Goal: Information Seeking & Learning: Learn about a topic

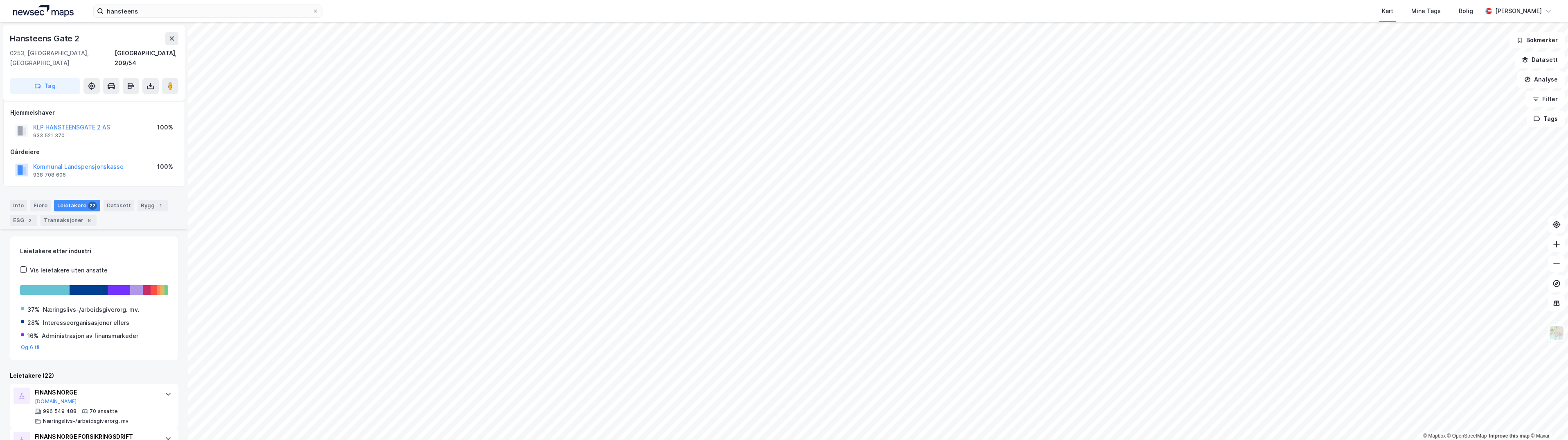
scroll to position [245, 0]
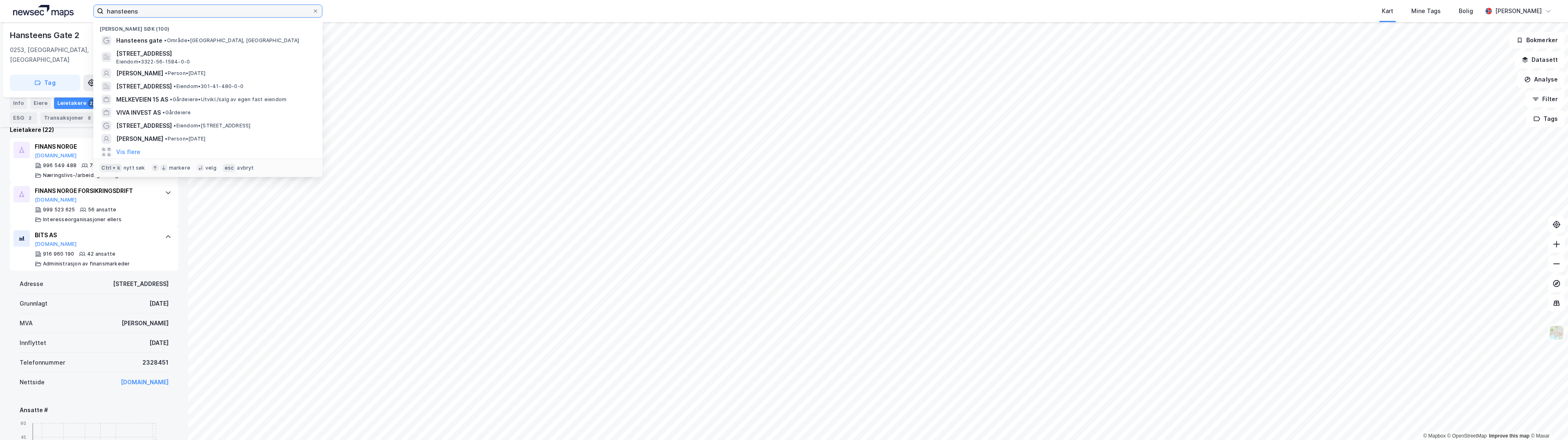
drag, startPoint x: 173, startPoint y: 12, endPoint x: 60, endPoint y: 7, distance: 113.1
click at [60, 7] on div "hansteens [PERSON_NAME] søk (100) Hansteens gate • Område • [STREET_ADDRESS] • …" at bounding box center [784, 11] width 1568 height 22
click at [140, 49] on span "[STREET_ADDRESS]" at bounding box center [214, 53] width 197 height 9
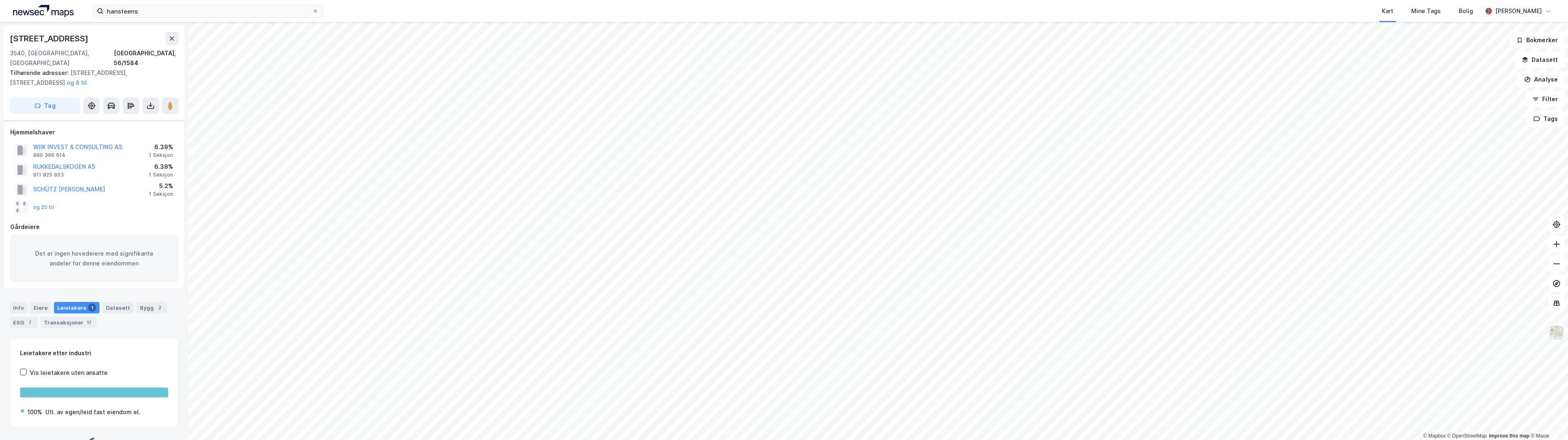
scroll to position [10, 0]
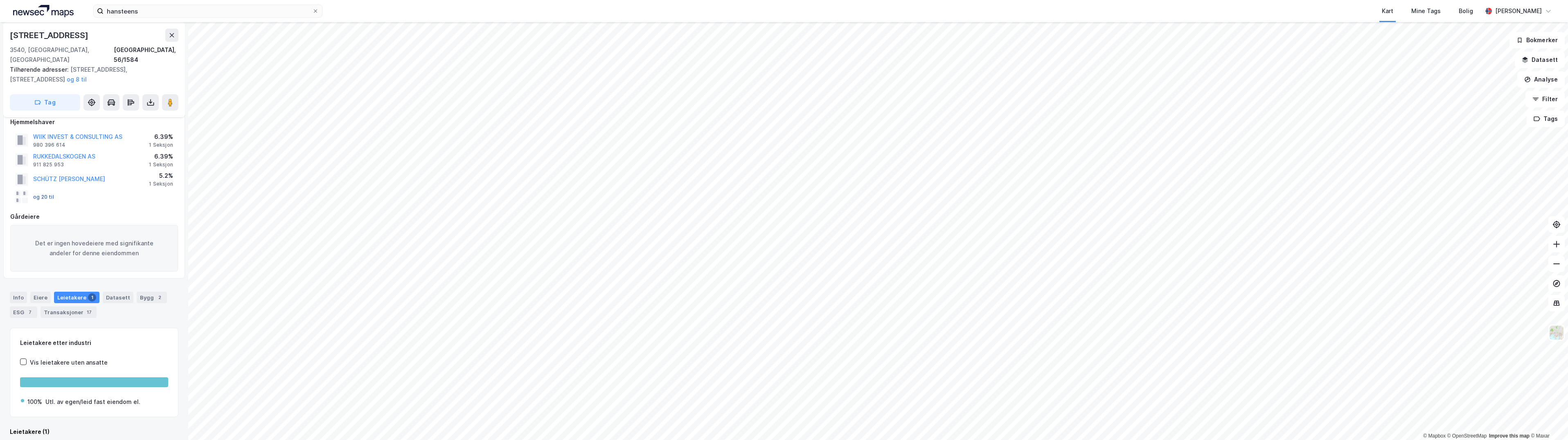
click at [0, 0] on button "og 20 til" at bounding box center [0, 0] width 0 height 0
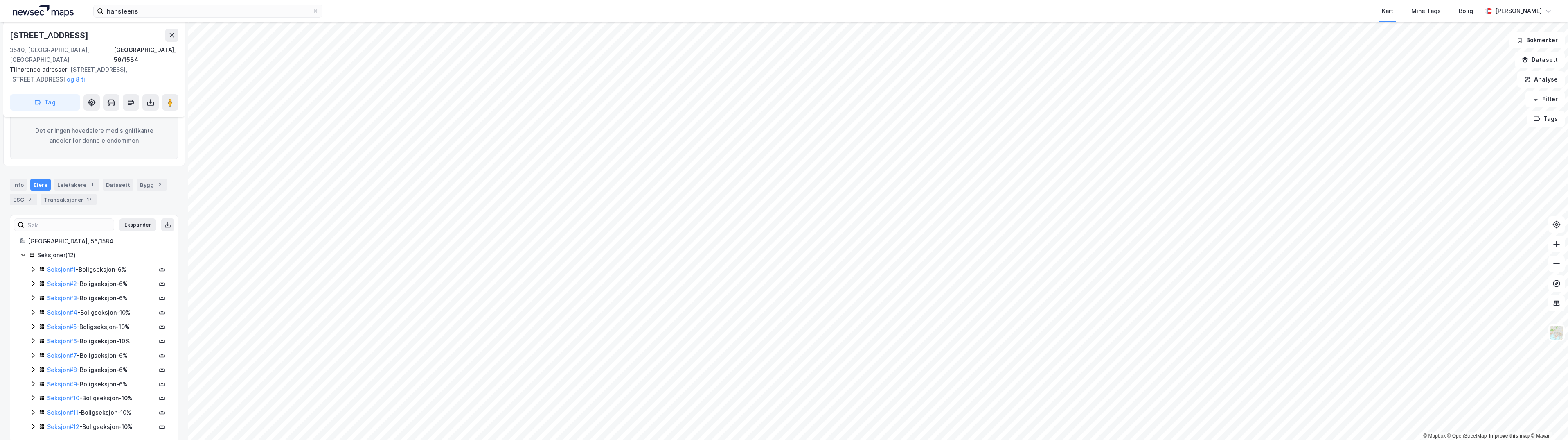
scroll to position [125, 0]
click at [61, 263] on link "Seksjon # 1" at bounding box center [61, 266] width 29 height 7
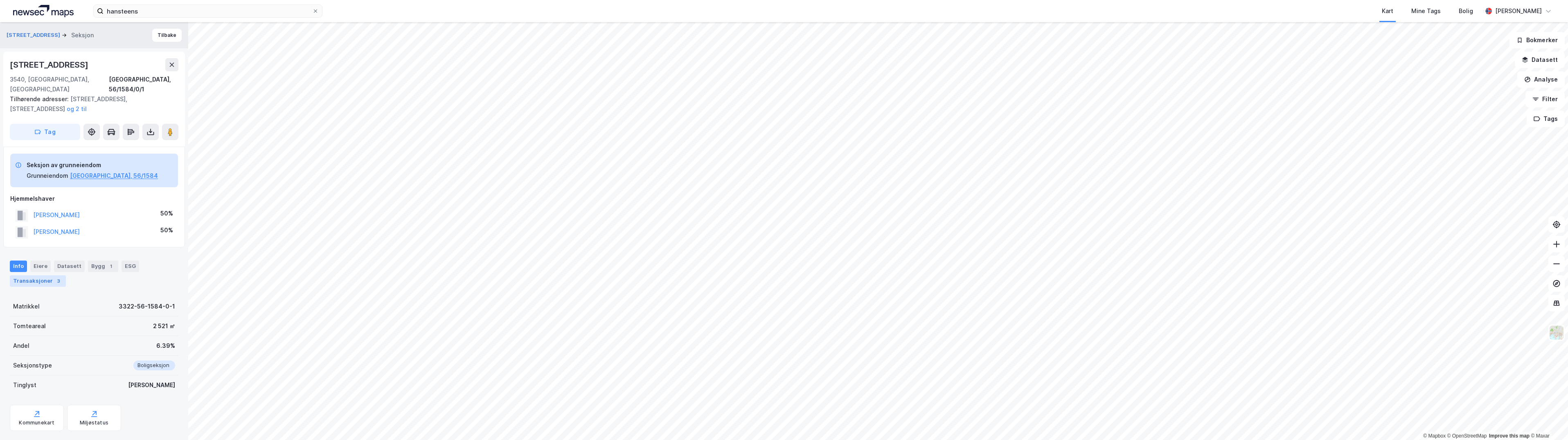
click at [31, 275] on div "Transaksjoner 3" at bounding box center [37, 281] width 56 height 11
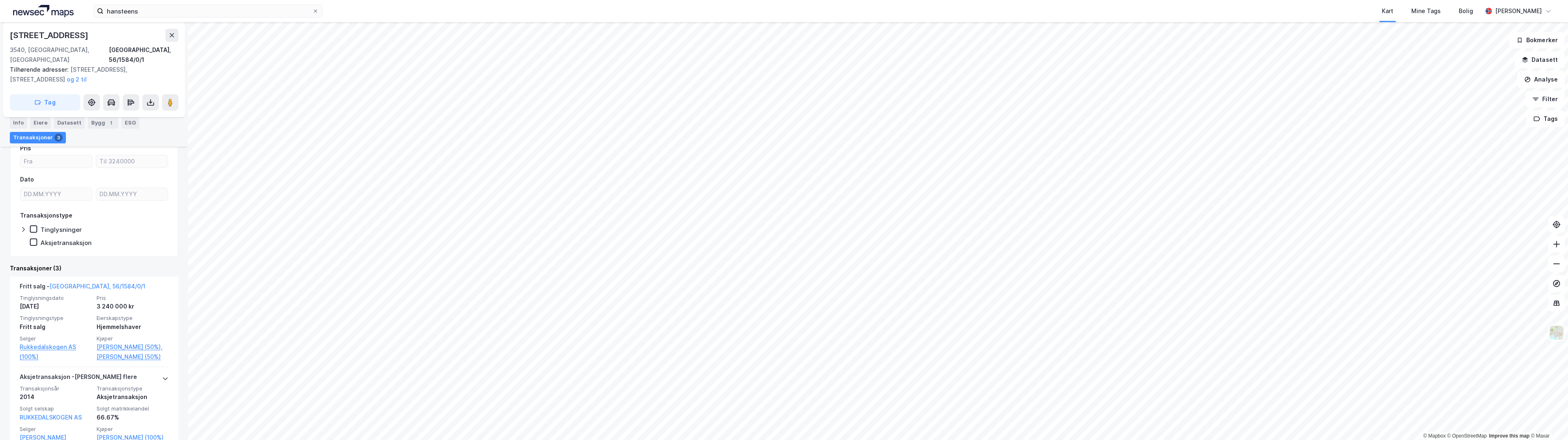
scroll to position [164, 0]
click at [174, 37] on icon at bounding box center [171, 35] width 5 height 4
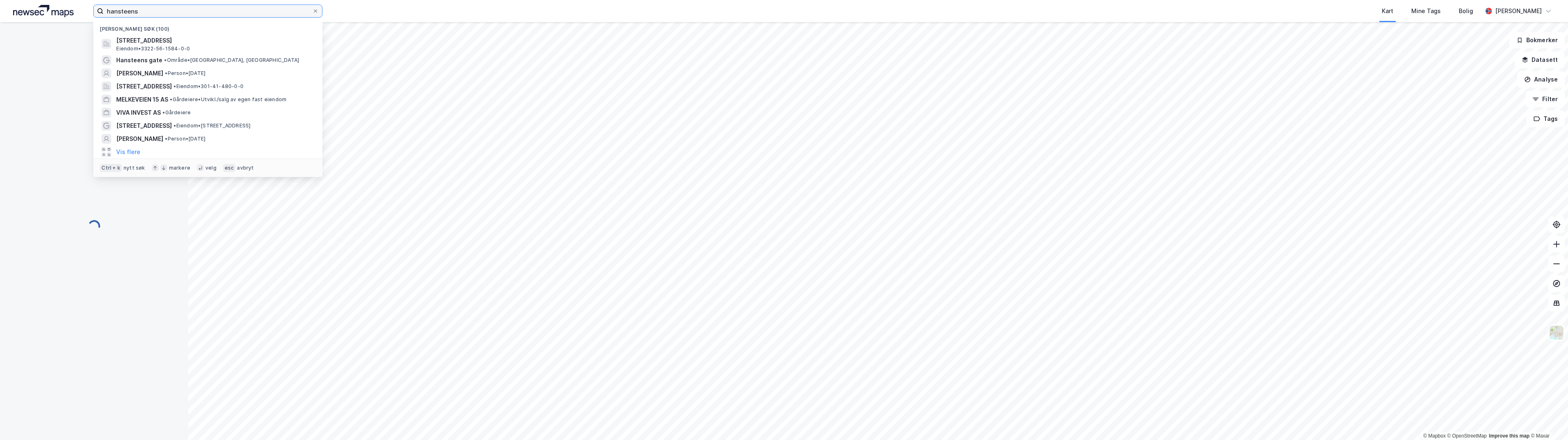
click at [190, 17] on input "hansteens" at bounding box center [208, 10] width 209 height 12
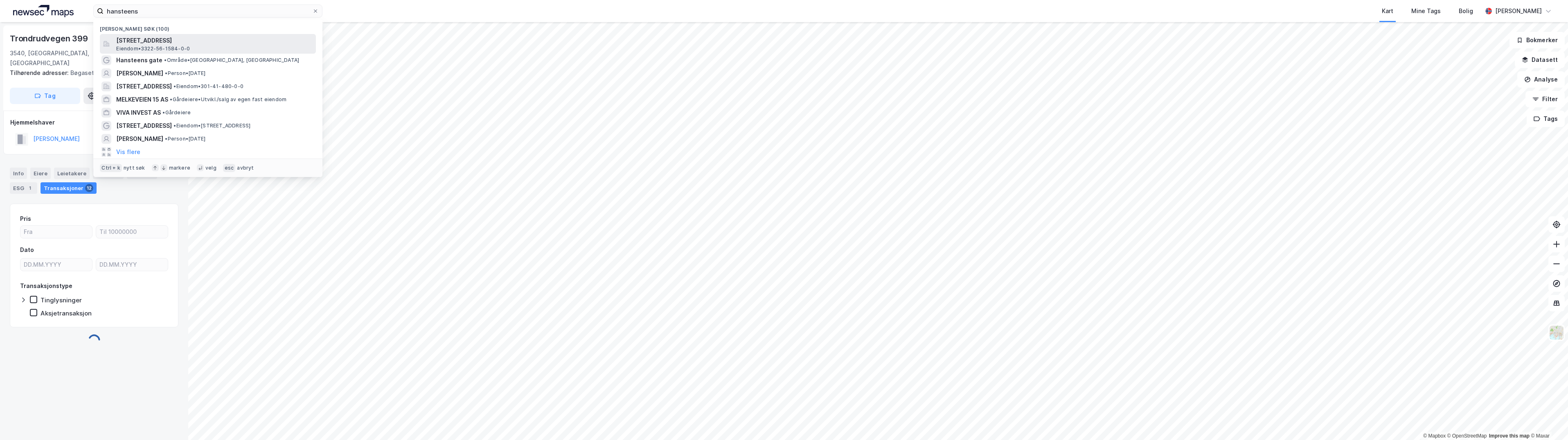
click at [180, 40] on span "[STREET_ADDRESS]" at bounding box center [214, 40] width 197 height 9
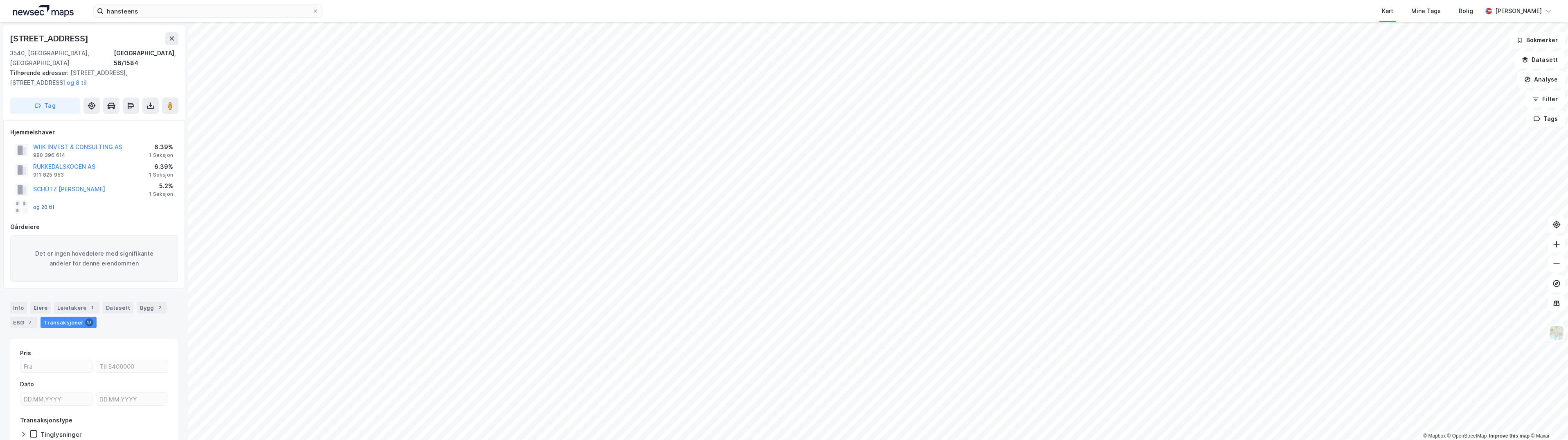
click at [0, 0] on button "og 20 til" at bounding box center [0, 0] width 0 height 0
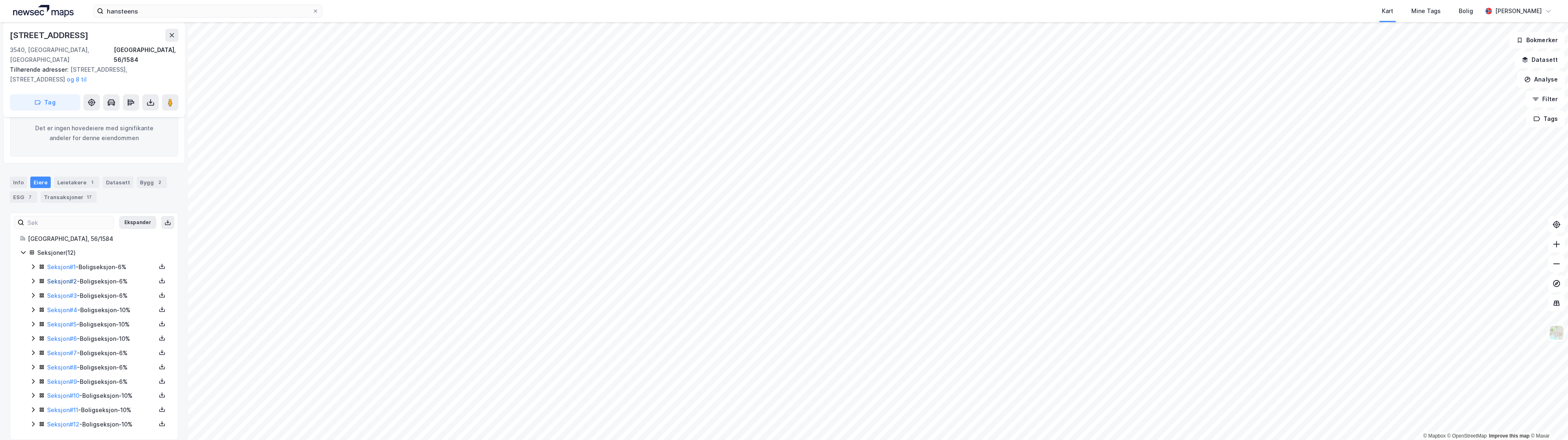
click at [61, 277] on link "Seksjon # 2" at bounding box center [62, 280] width 30 height 7
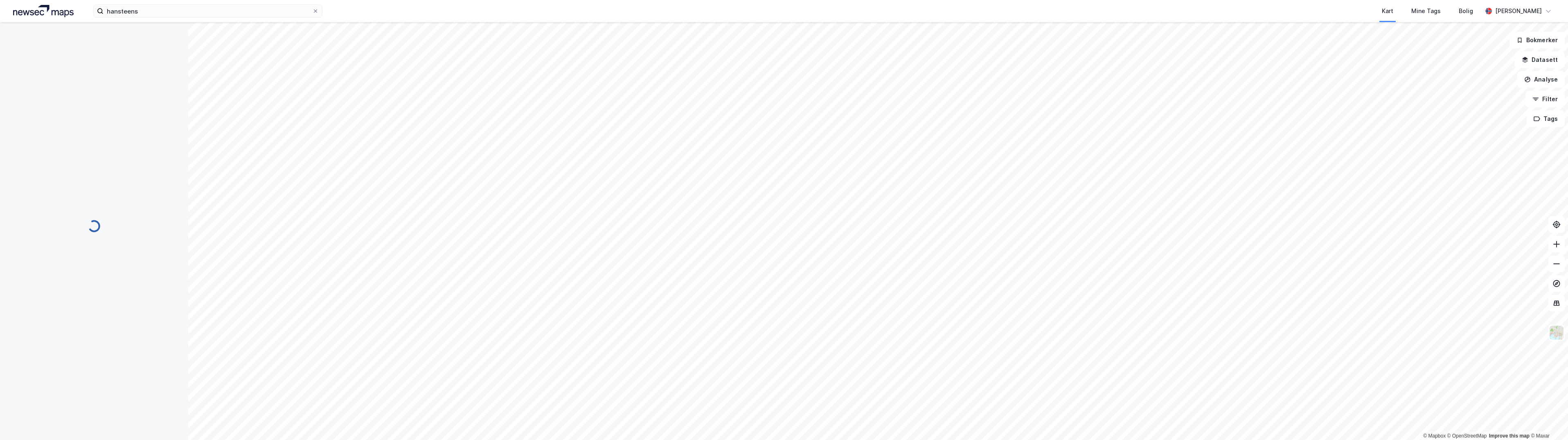
scroll to position [33, 0]
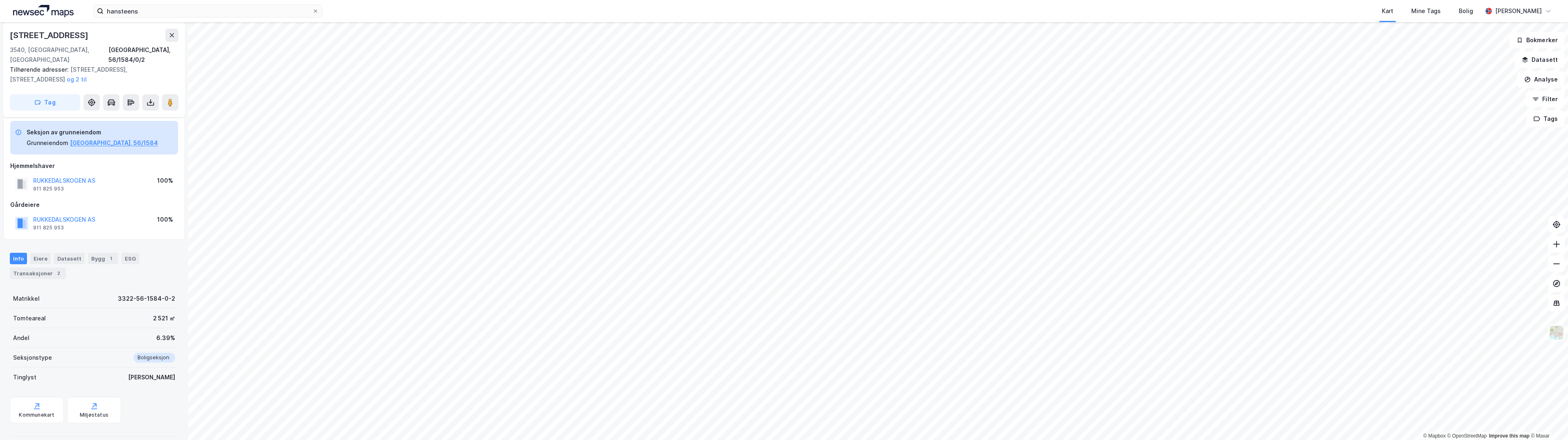
click at [34, 257] on div "Info Eiere Datasett Bygg 1 ESG Transaksjoner 2" at bounding box center [94, 266] width 169 height 26
click at [33, 268] on div "Transaksjoner 2" at bounding box center [37, 273] width 56 height 11
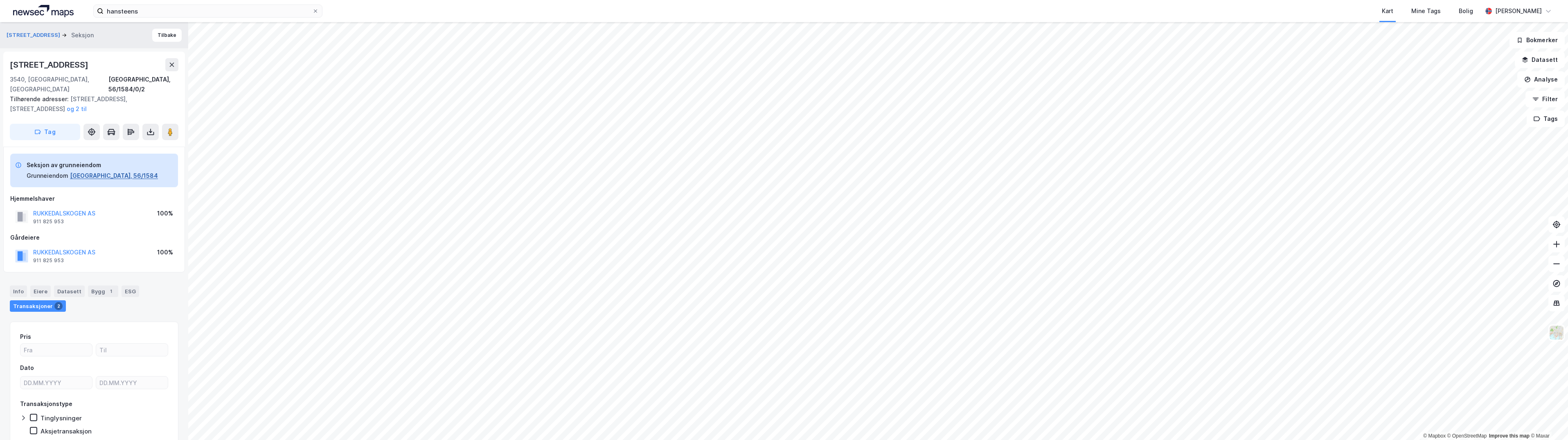
click at [81, 170] on button "[GEOGRAPHIC_DATA], 56/1584" at bounding box center [114, 175] width 88 height 9
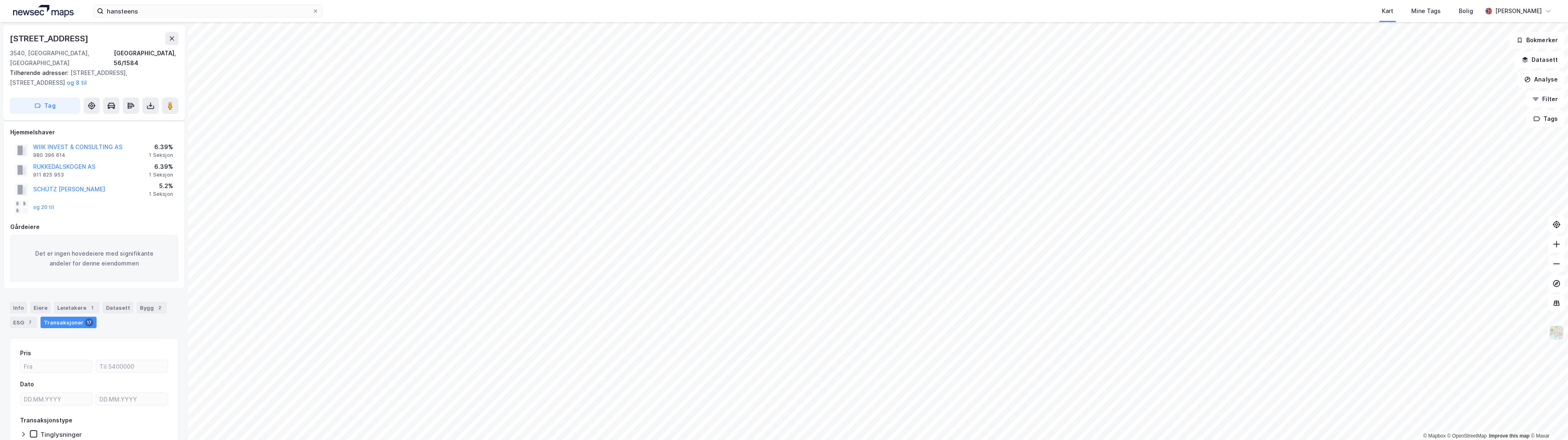
scroll to position [6, 0]
click at [0, 0] on button "og 20 til" at bounding box center [0, 0] width 0 height 0
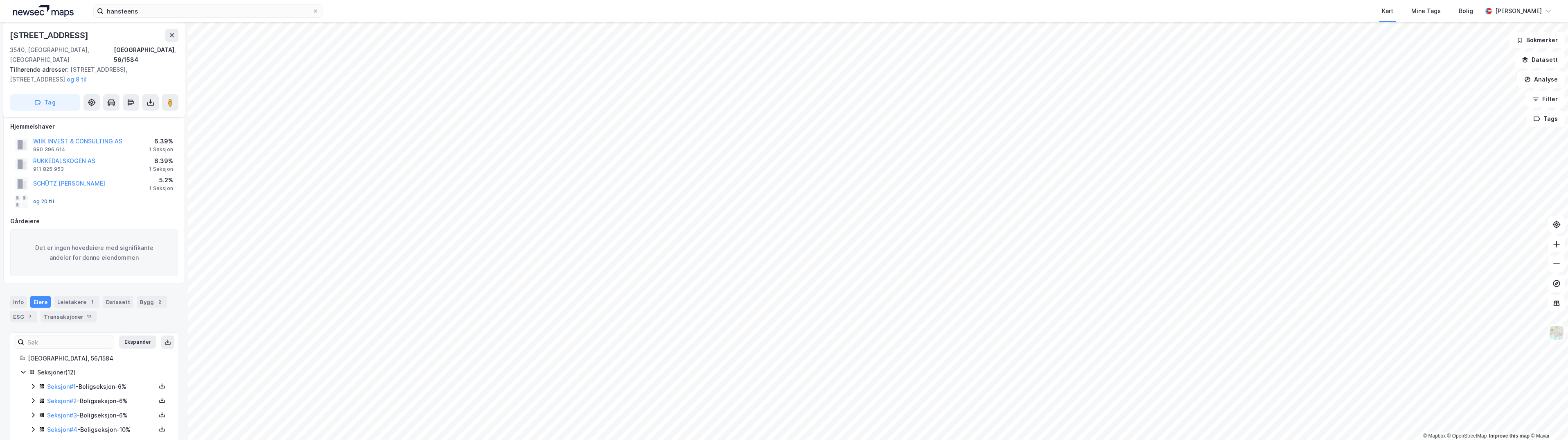
scroll to position [125, 0]
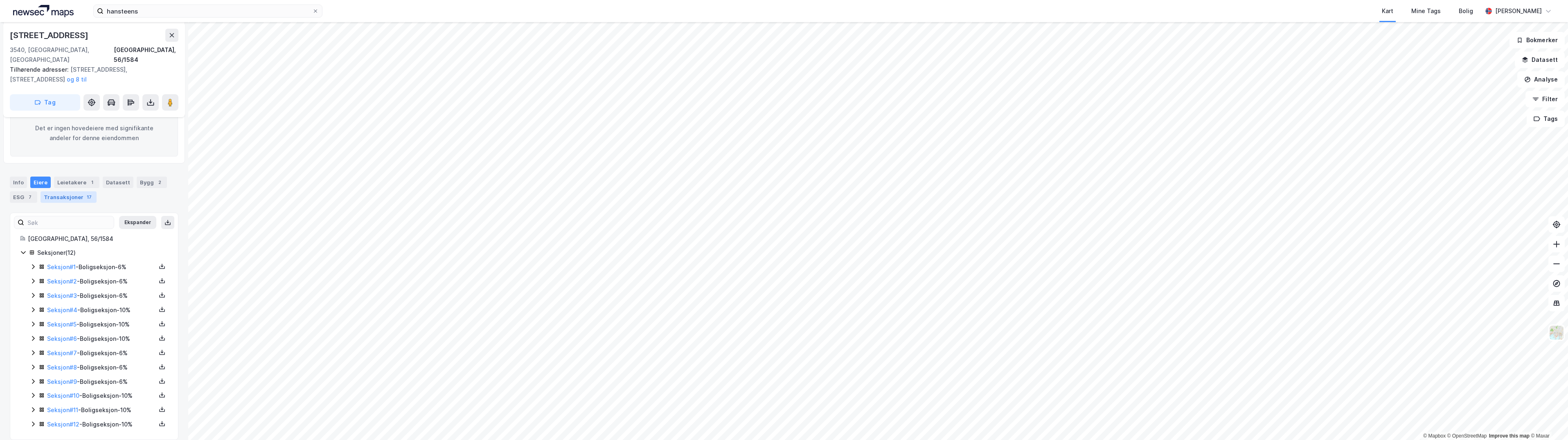
click at [61, 191] on div "Transaksjoner 17" at bounding box center [68, 197] width 56 height 11
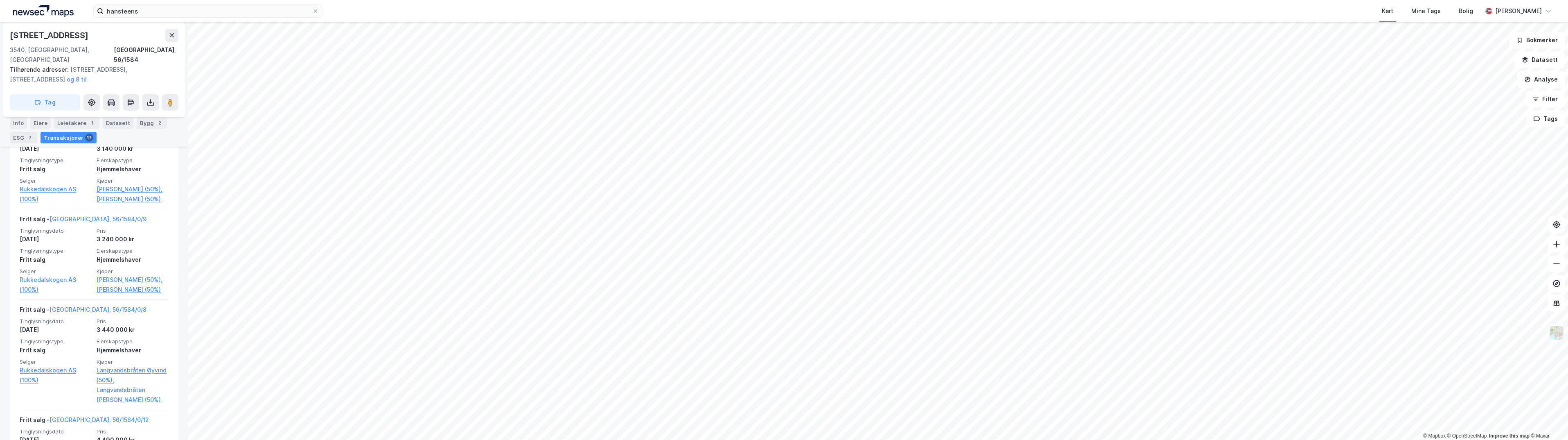
scroll to position [1385, 0]
